Goal: Task Accomplishment & Management: Manage account settings

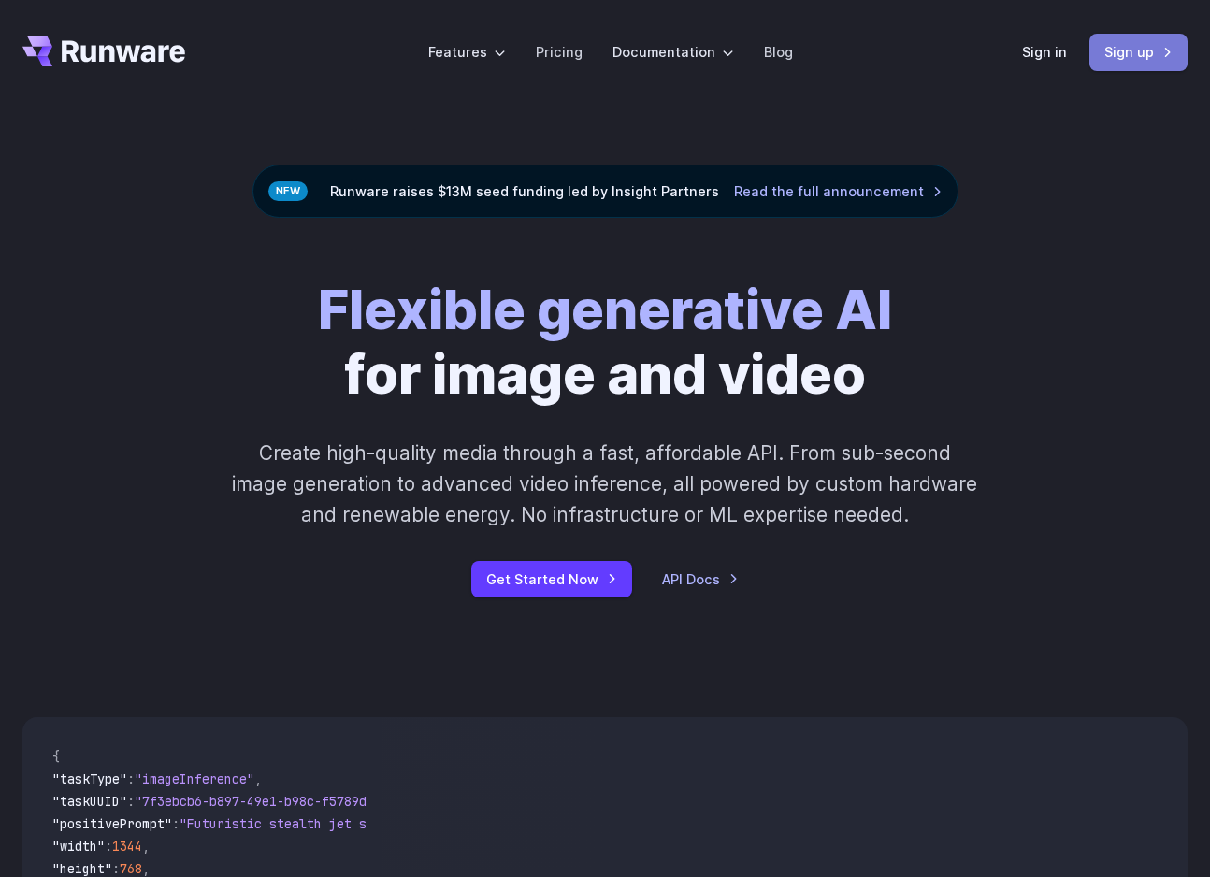
click at [1112, 45] on link "Sign up" at bounding box center [1138, 52] width 98 height 36
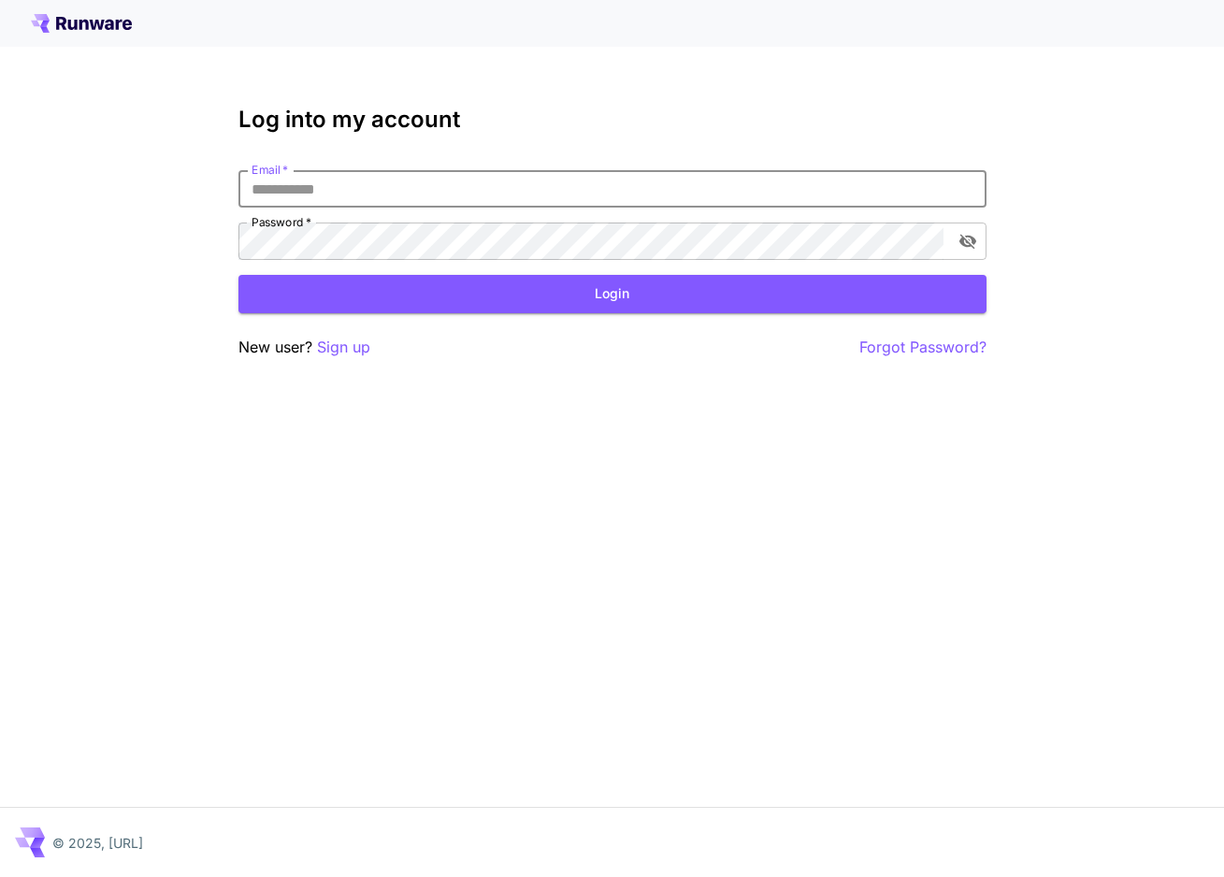
click at [470, 205] on input "Email   *" at bounding box center [612, 188] width 748 height 37
type input "**********"
click at [597, 295] on button "Login" at bounding box center [612, 294] width 748 height 38
